Goal: Transaction & Acquisition: Purchase product/service

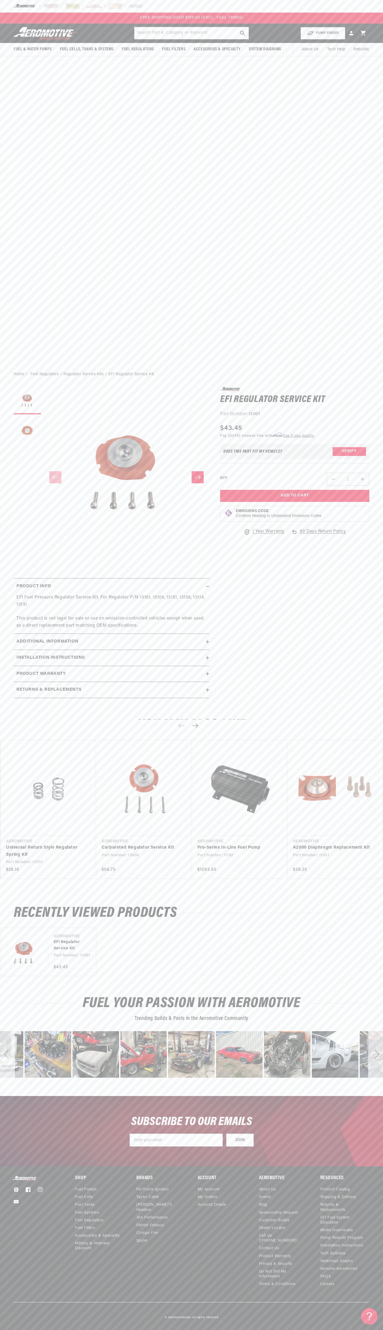
click at [22, 1] on div at bounding box center [191, 6] width 383 height 13
click at [372, 399] on section "0.0 star rating Write a review EFI Regulator Service Kit EFI Regulator Service …" at bounding box center [191, 543] width 383 height 325
click at [353, 1325] on html "Skip to content Your cart Your cart is empty Loading... You may also like Subto…" at bounding box center [191, 665] width 383 height 1330
click at [21, 889] on div "Close dialog NOT SO FAST! No time to browse? No problem. Sign up and we'll keep…" at bounding box center [191, 665] width 383 height 1330
